Goal: Task Accomplishment & Management: Manage account settings

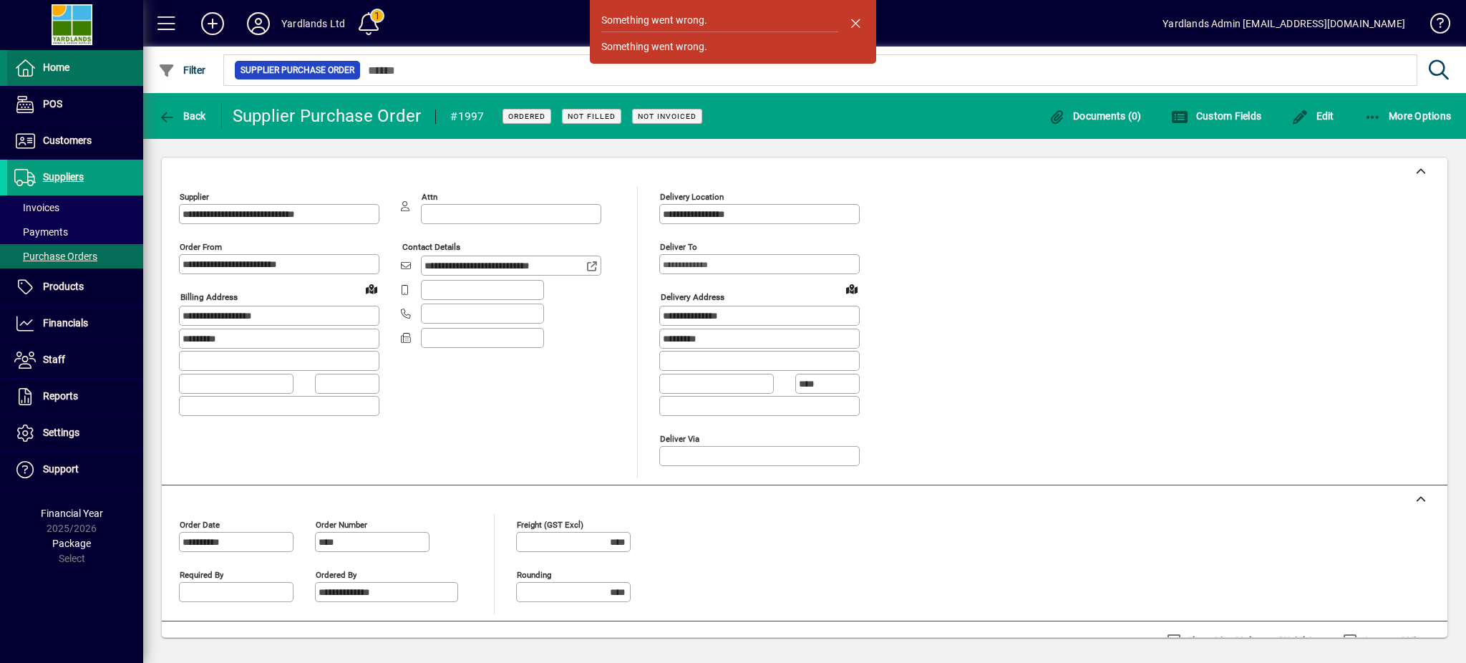
click at [62, 69] on span "Home" at bounding box center [56, 67] width 26 height 11
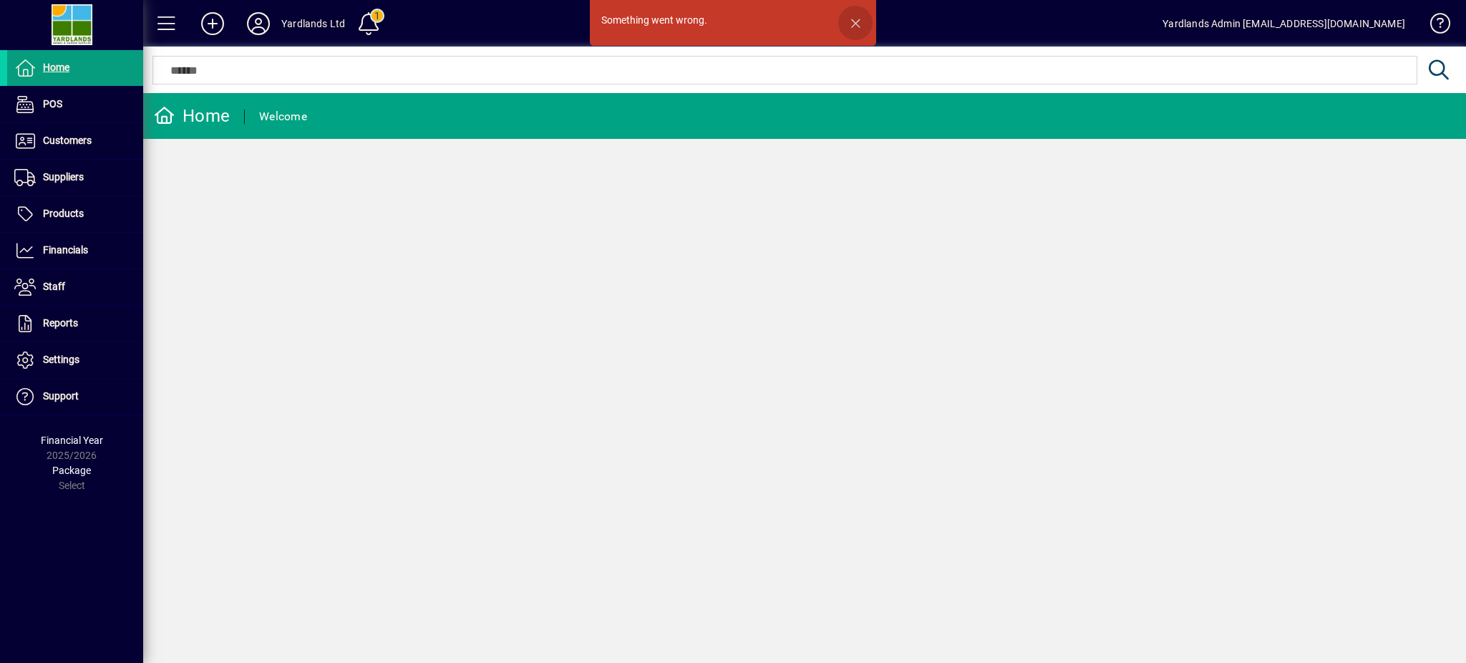
click at [853, 14] on span "button" at bounding box center [855, 23] width 34 height 34
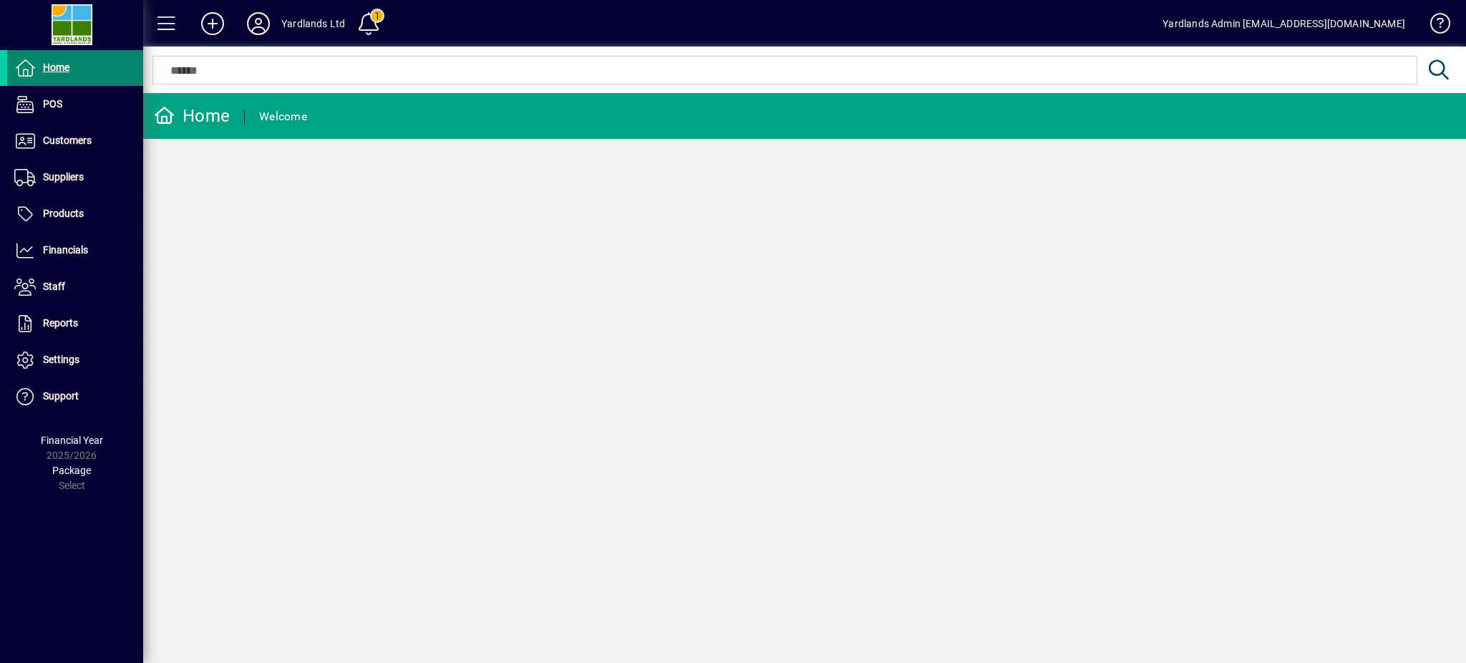
click at [72, 70] on span at bounding box center [75, 68] width 136 height 34
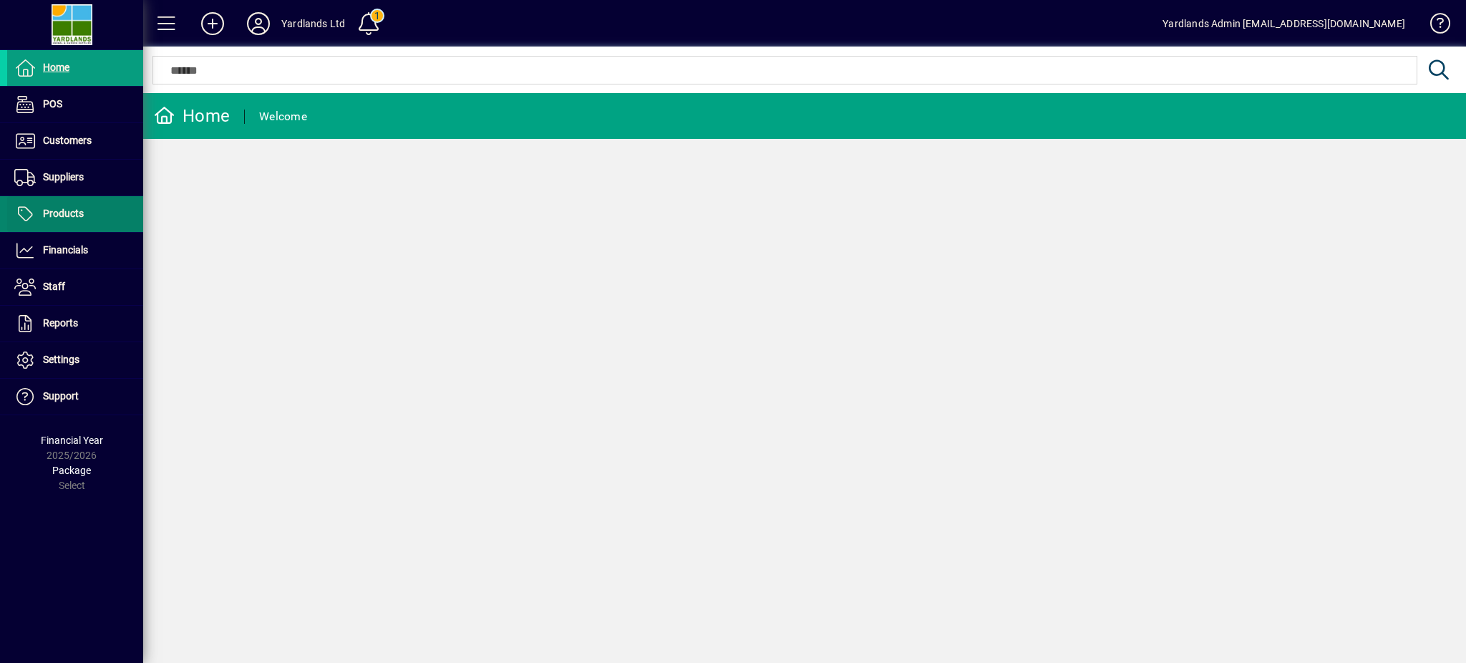
click at [57, 213] on span "Products" at bounding box center [63, 213] width 41 height 11
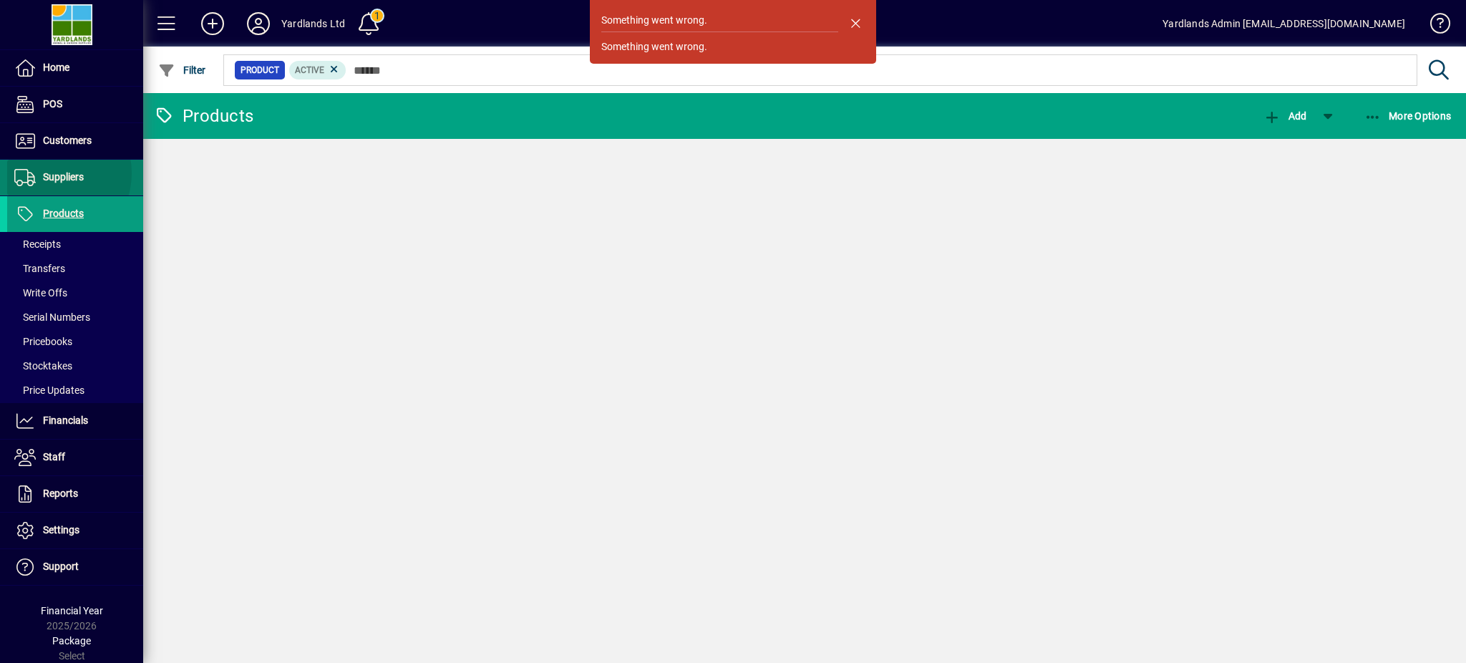
click at [49, 173] on span "Suppliers" at bounding box center [63, 176] width 41 height 11
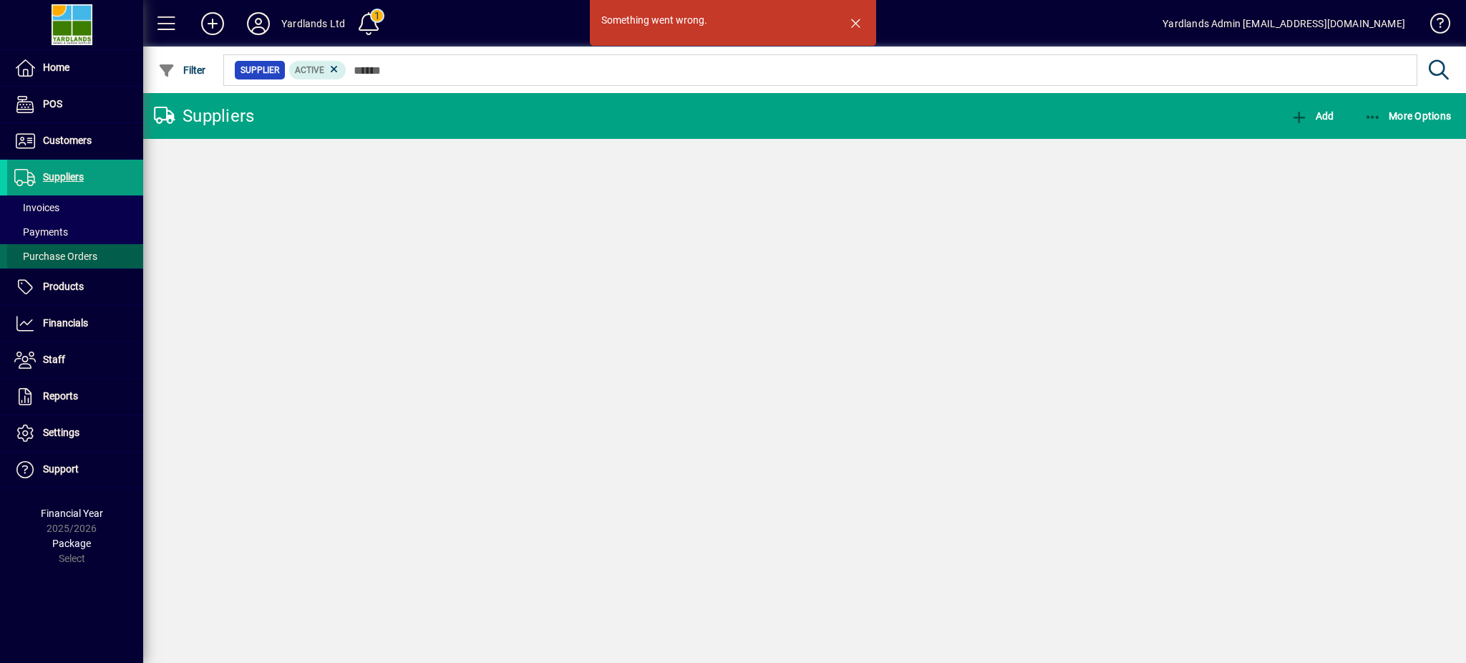
click at [64, 256] on span "Purchase Orders" at bounding box center [55, 255] width 83 height 11
click at [852, 21] on span "button" at bounding box center [855, 23] width 34 height 34
click at [76, 252] on span "Purchase Orders" at bounding box center [55, 255] width 83 height 11
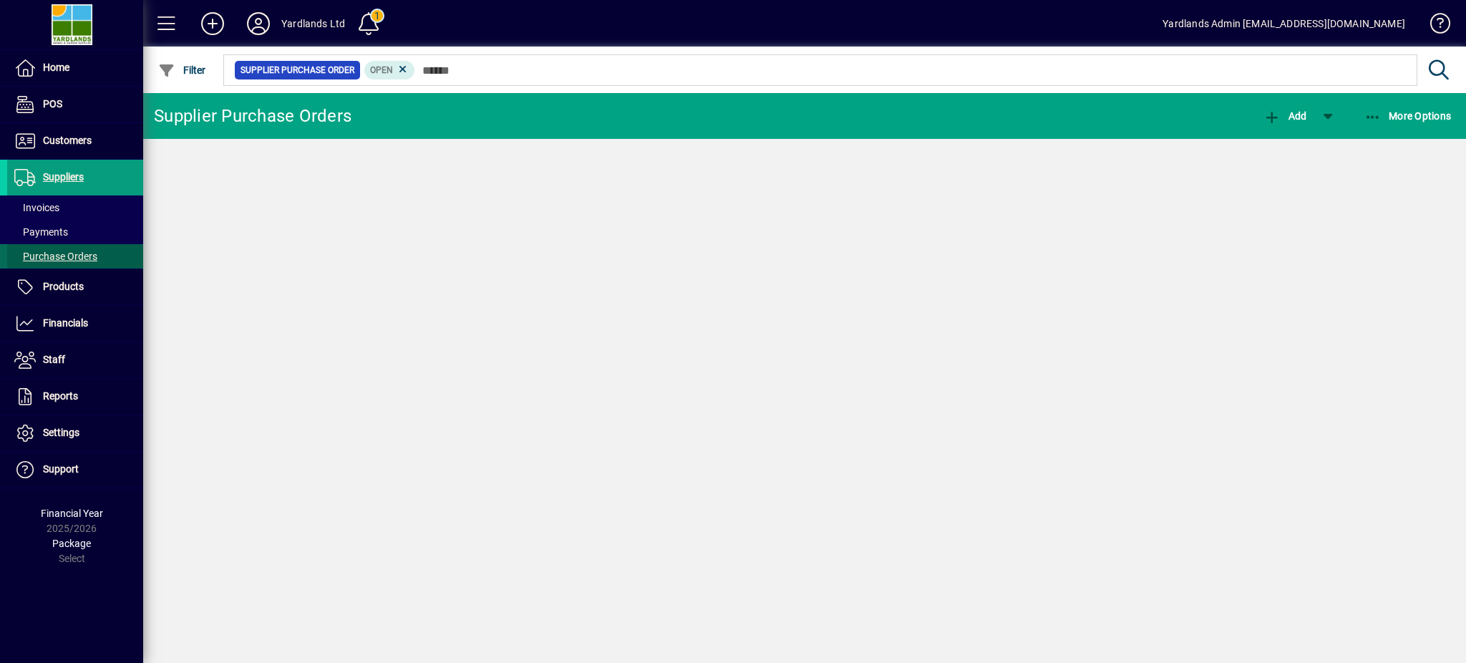
click at [49, 259] on span "Purchase Orders" at bounding box center [55, 255] width 83 height 11
click at [58, 253] on span "Purchase Orders" at bounding box center [55, 255] width 83 height 11
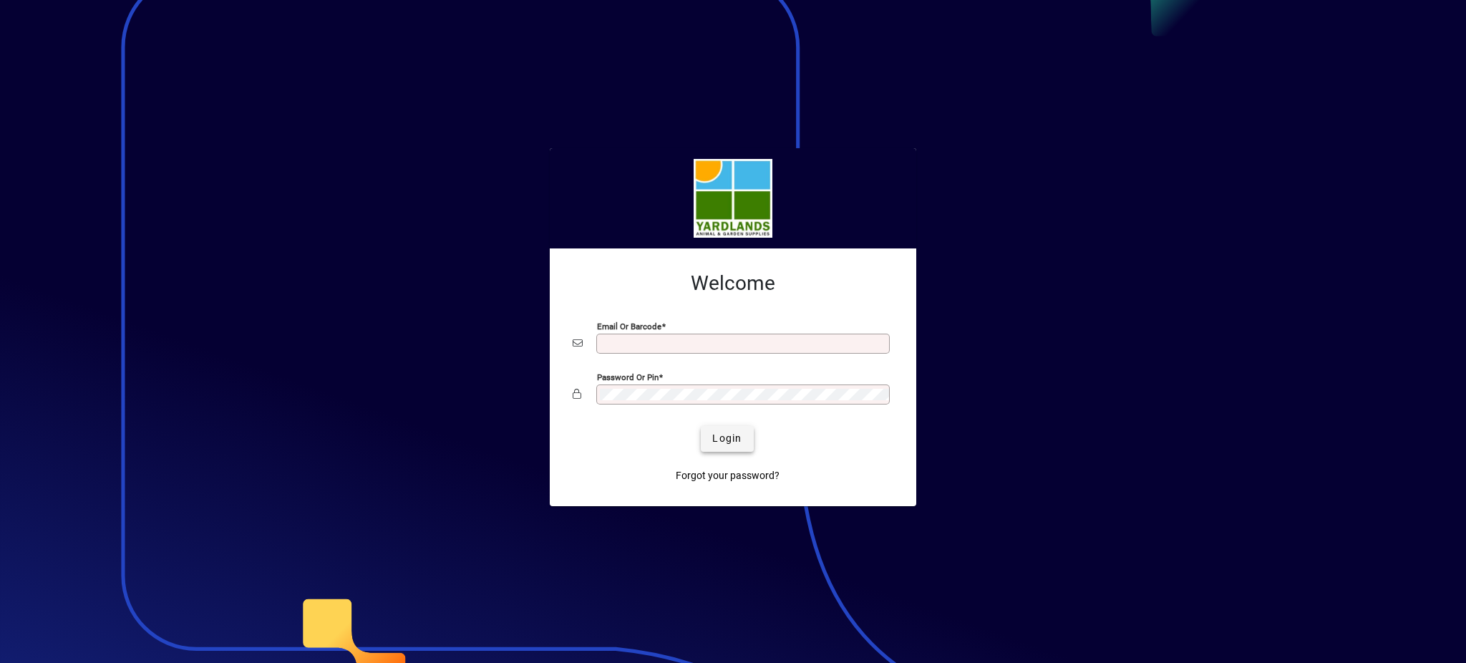
type input "**********"
click at [729, 437] on span "Login" at bounding box center [726, 438] width 29 height 15
